Goal: Find contact information: Find contact information

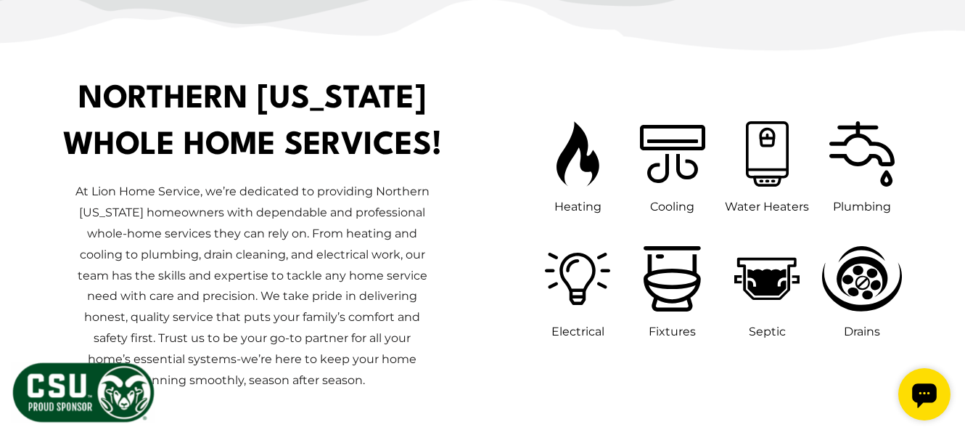
scroll to position [735, 0]
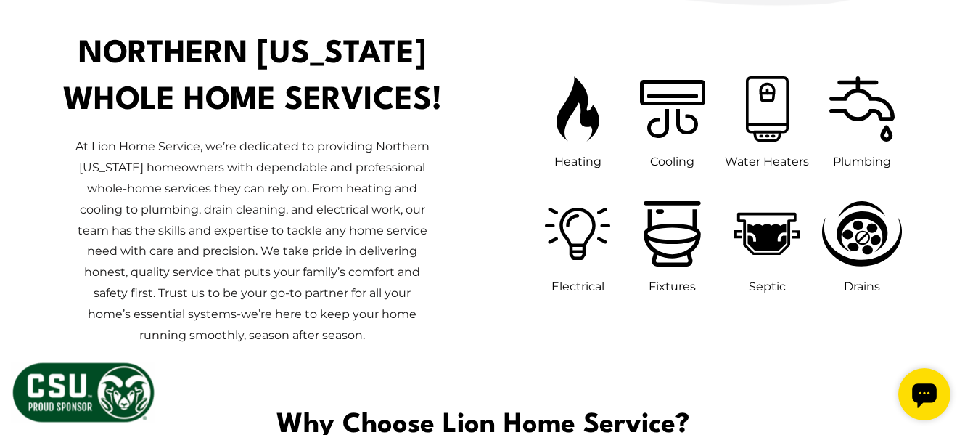
click at [669, 244] on icon at bounding box center [672, 233] width 59 height 67
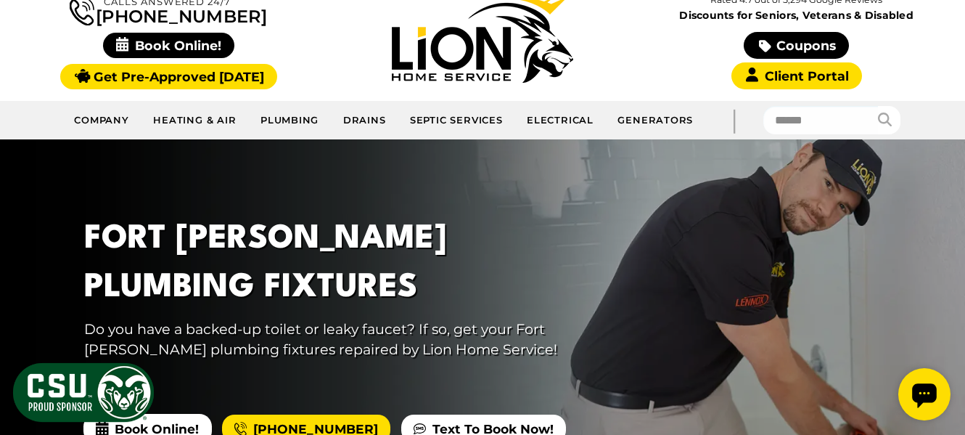
scroll to position [202, 0]
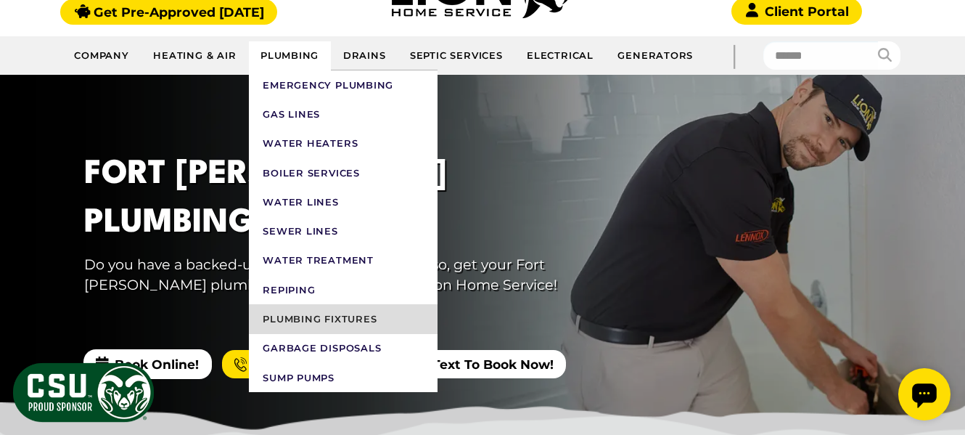
click at [298, 319] on link "Plumbing Fixtures" at bounding box center [343, 318] width 189 height 29
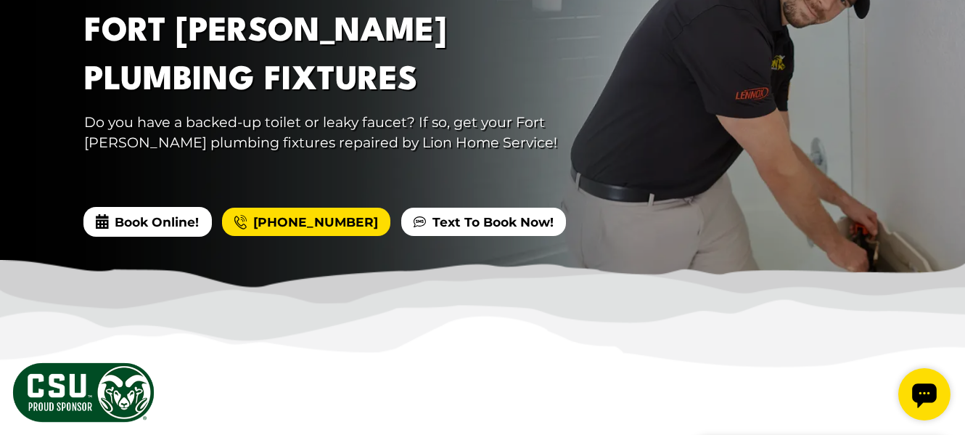
scroll to position [271, 0]
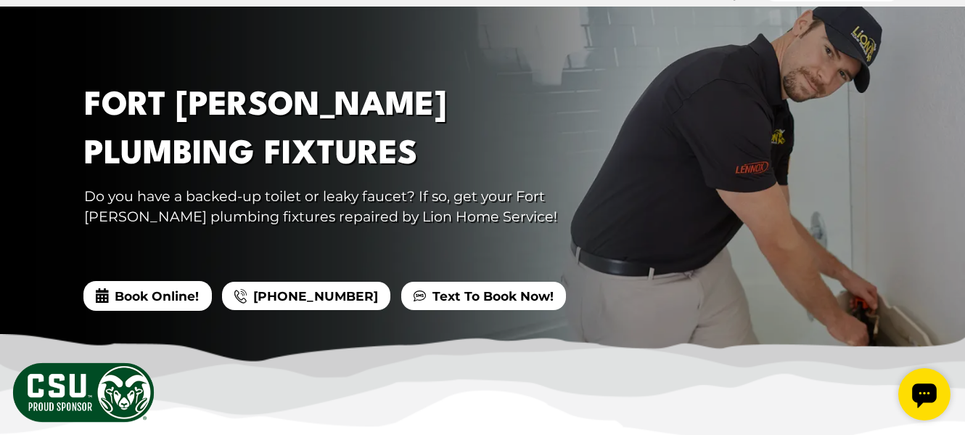
click at [275, 292] on link "[PHONE_NUMBER]" at bounding box center [306, 296] width 168 height 29
